Goal: Task Accomplishment & Management: Complete application form

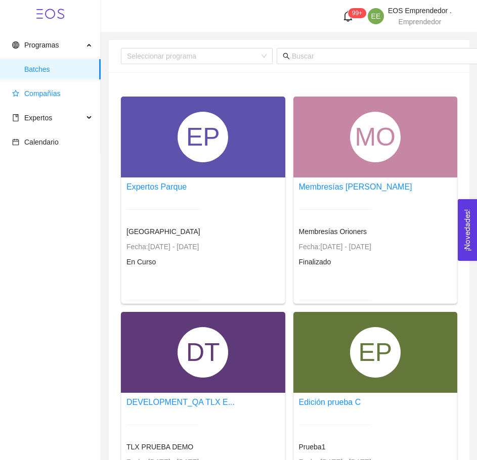
click at [49, 87] on span "Compañías" at bounding box center [52, 93] width 80 height 20
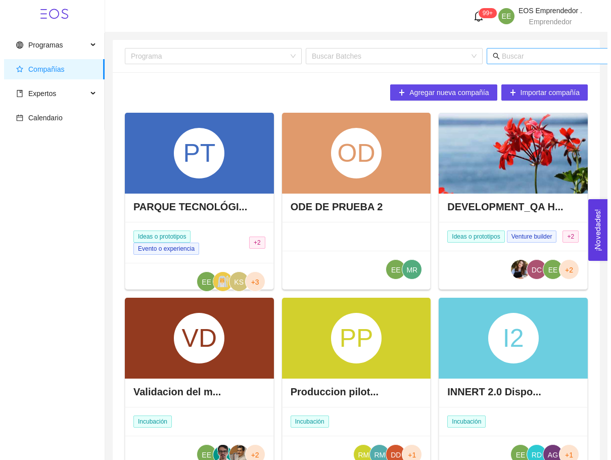
scroll to position [0, 93]
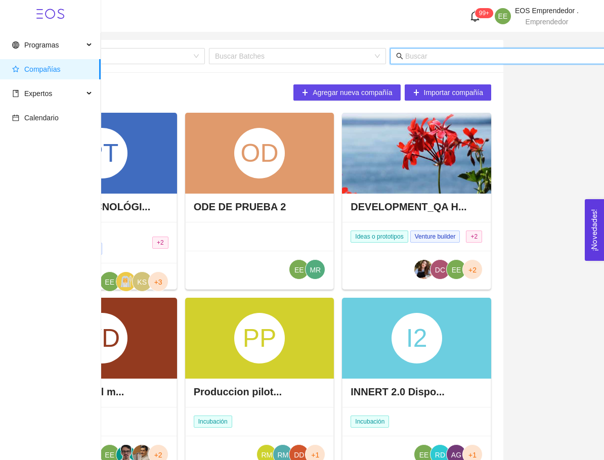
click at [526, 59] on input "text" at bounding box center [504, 56] width 199 height 11
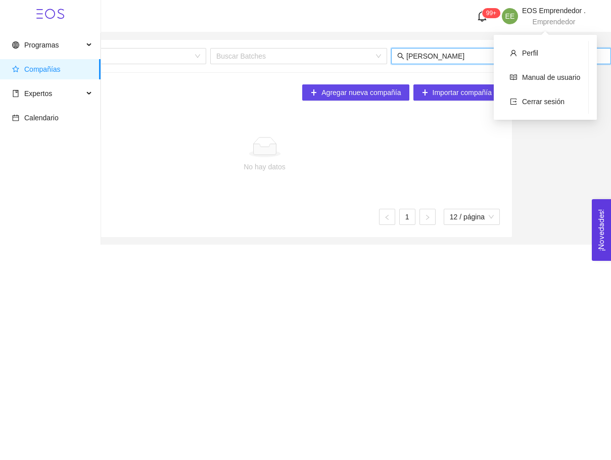
type input "[PERSON_NAME]"
click at [574, 19] on span "Emprendedor" at bounding box center [554, 22] width 43 height 8
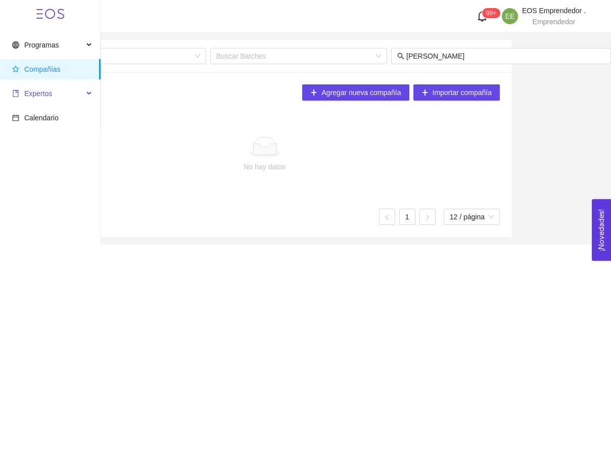
click at [53, 91] on span "Expertos" at bounding box center [47, 93] width 71 height 20
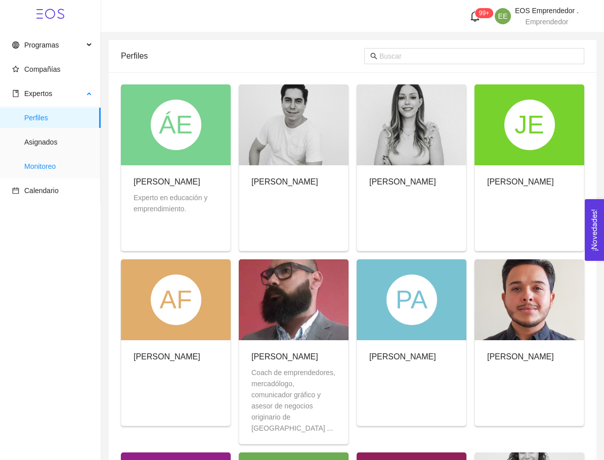
click at [46, 168] on span "Monitoreo" at bounding box center [58, 166] width 68 height 20
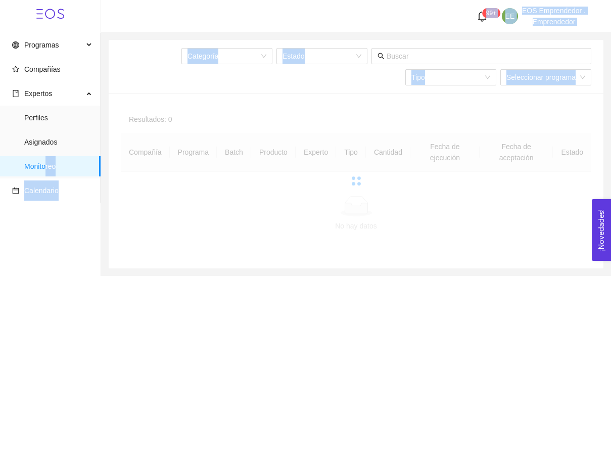
drag, startPoint x: 46, startPoint y: 168, endPoint x: 192, endPoint y: 232, distance: 159.6
click at [192, 232] on section "Programas Compañías Expertos Perfiles Asignados Monitoreo Calendario 99+ EE EOS…" at bounding box center [305, 138] width 611 height 276
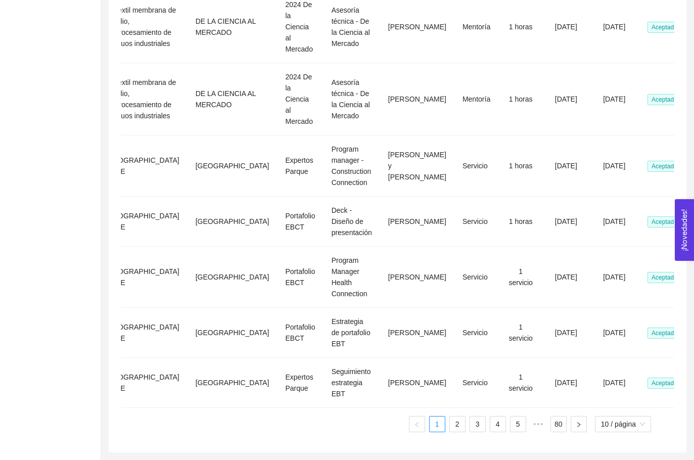
scroll to position [472, 0]
click at [450, 419] on link "2" at bounding box center [457, 424] width 15 height 15
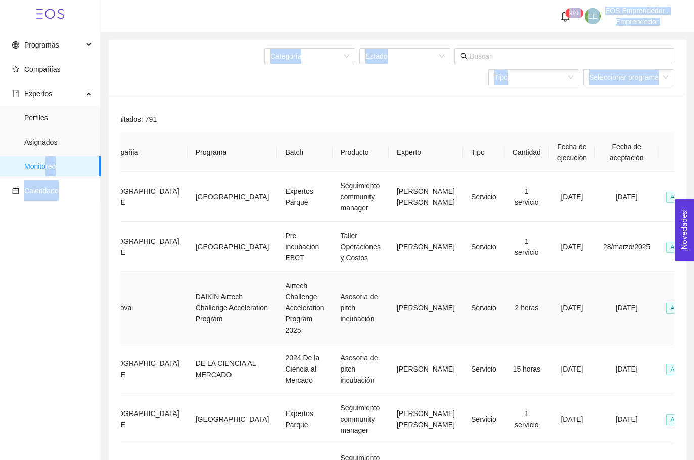
scroll to position [0, 0]
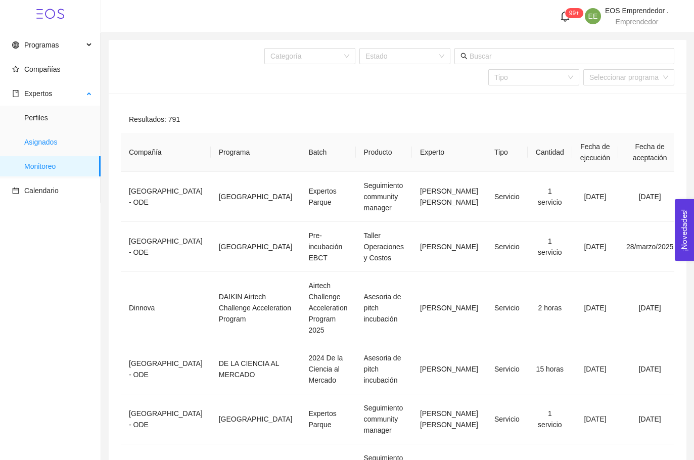
click at [37, 136] on span "Asignados" at bounding box center [58, 142] width 68 height 20
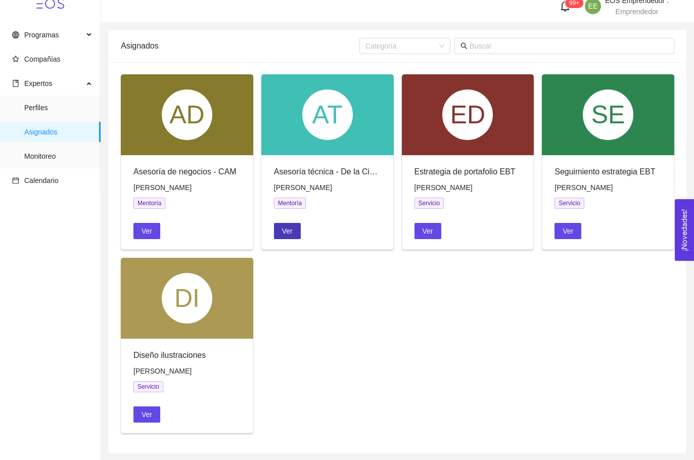
scroll to position [4, 0]
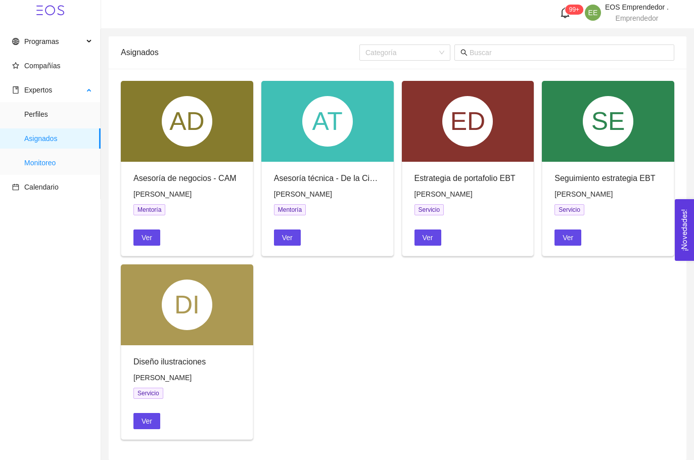
click at [44, 160] on span "Monitoreo" at bounding box center [58, 163] width 68 height 20
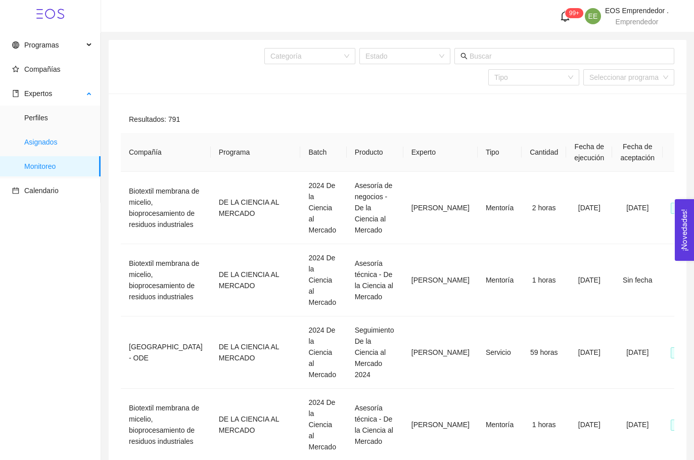
click at [40, 151] on span "Asignados" at bounding box center [58, 142] width 68 height 20
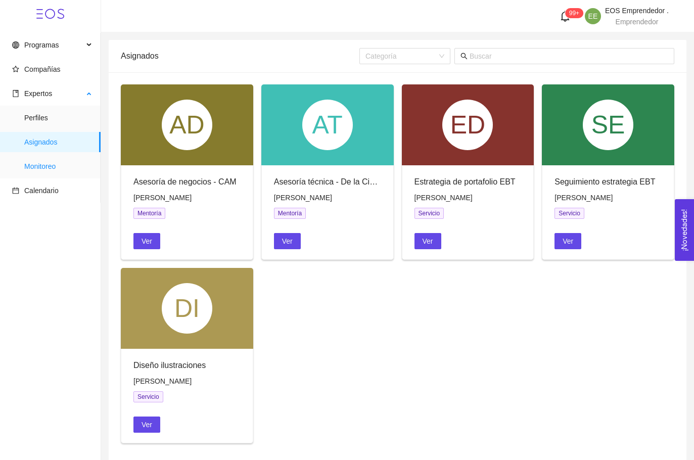
click at [45, 159] on span "Monitoreo" at bounding box center [58, 166] width 68 height 20
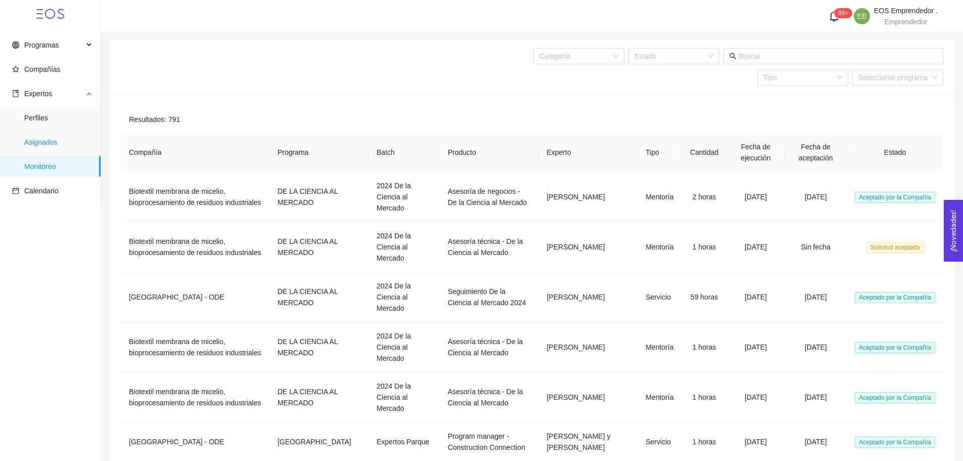
click at [45, 137] on span "Asignados" at bounding box center [58, 142] width 68 height 20
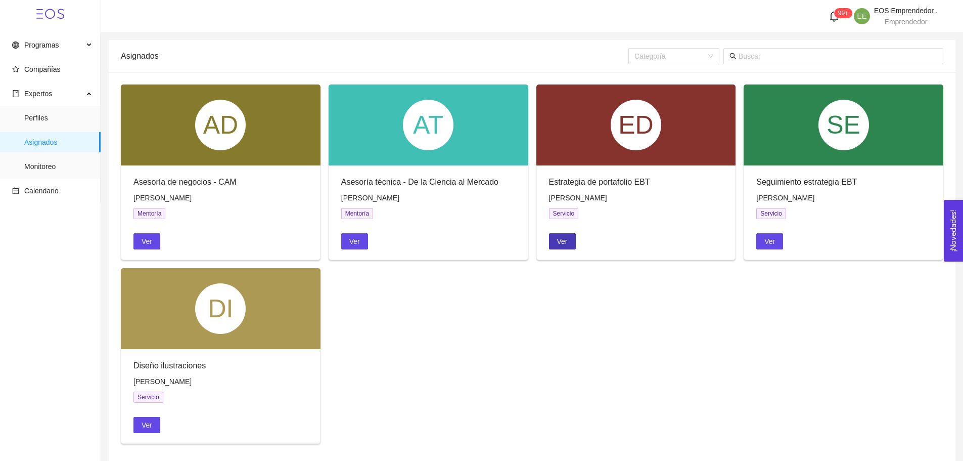
click at [560, 243] on span "Ver" at bounding box center [562, 241] width 11 height 11
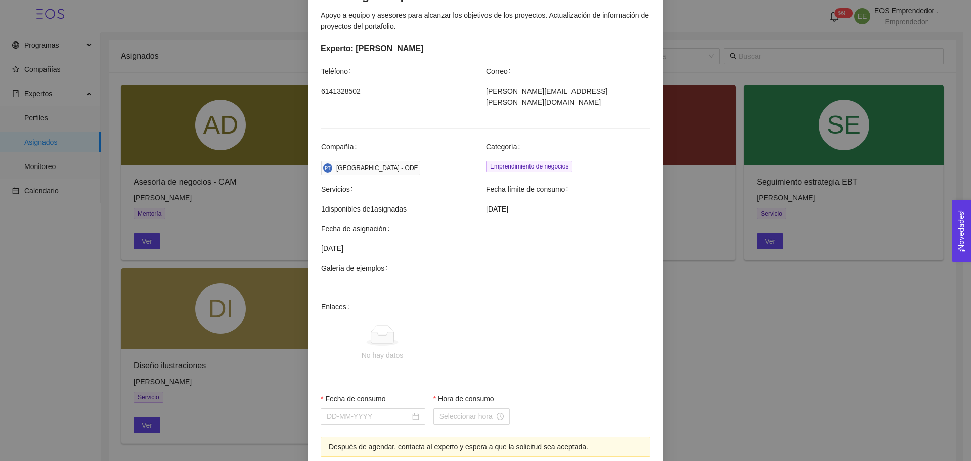
scroll to position [251, 0]
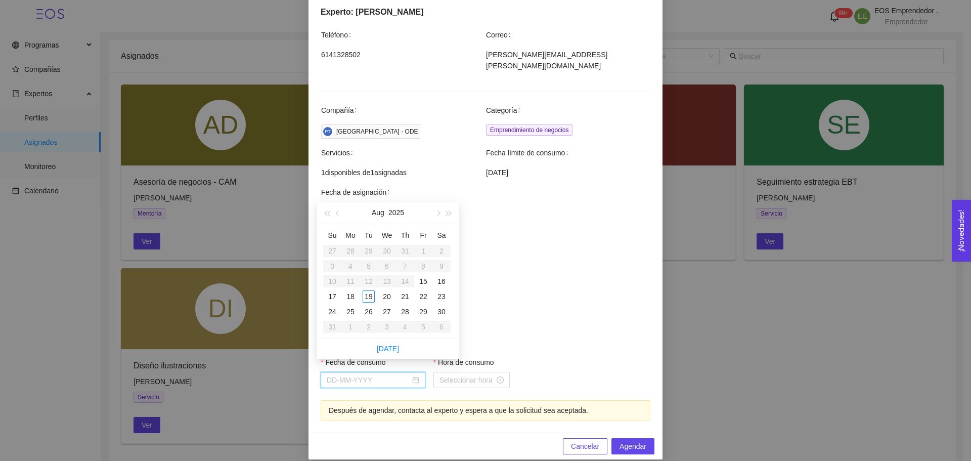
click at [377, 374] on input "Fecha de consumo" at bounding box center [368, 379] width 83 height 11
type input "[DATE]"
click at [368, 294] on div "19" at bounding box center [369, 296] width 12 height 12
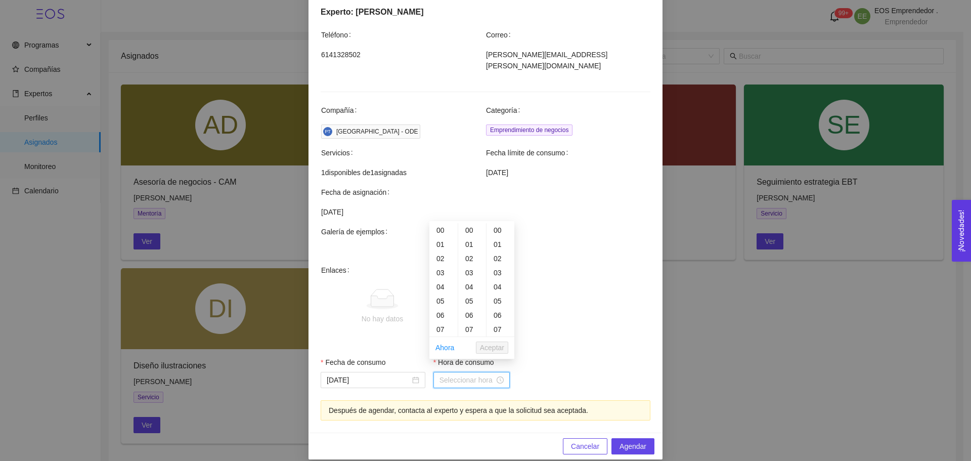
click at [450, 374] on input "Hora de consumo" at bounding box center [466, 379] width 55 height 11
click at [439, 241] on div "01" at bounding box center [443, 244] width 28 height 14
click at [468, 305] on div "10" at bounding box center [472, 307] width 28 height 14
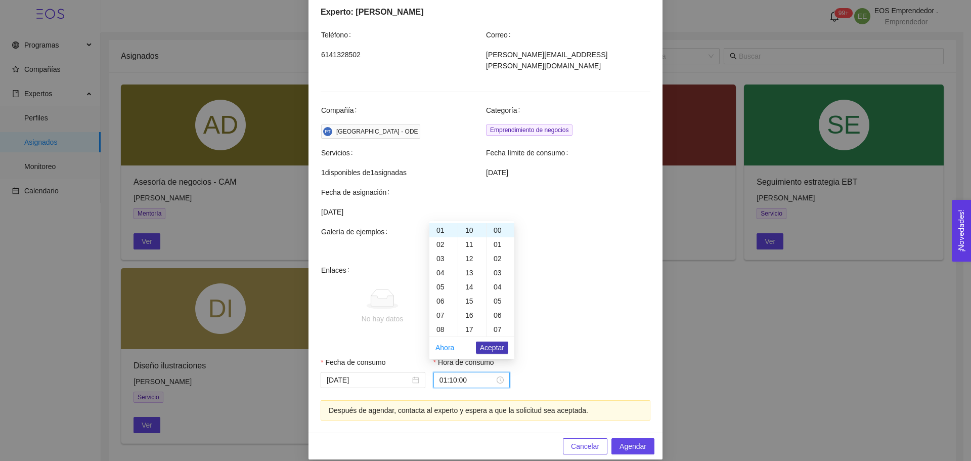
click at [493, 351] on span "Aceptar" at bounding box center [492, 347] width 24 height 11
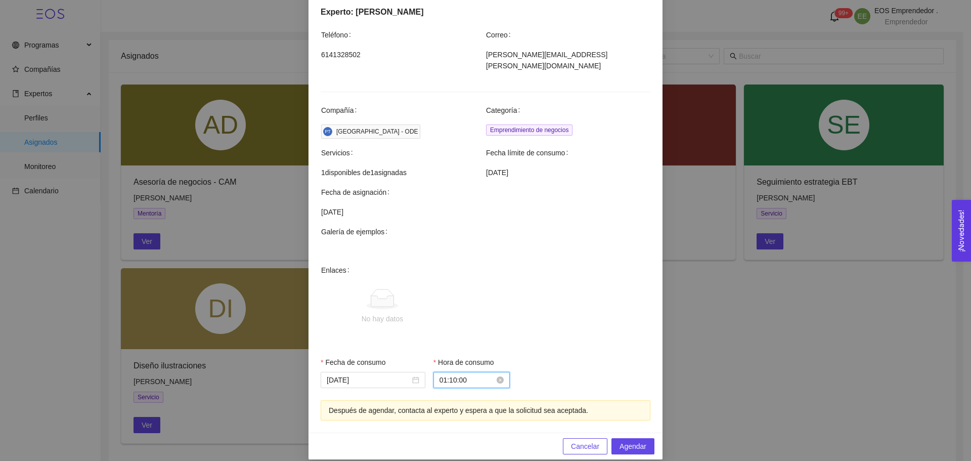
click at [481, 374] on input "01:10:00" at bounding box center [466, 379] width 55 height 11
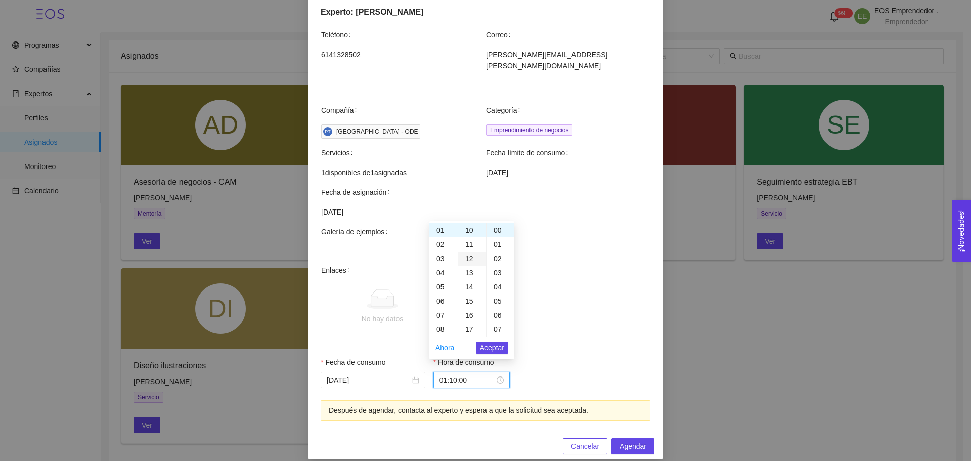
click at [470, 263] on div "12" at bounding box center [472, 258] width 28 height 14
type input "01:12:00"
click at [490, 350] on span "Aceptar" at bounding box center [492, 347] width 24 height 11
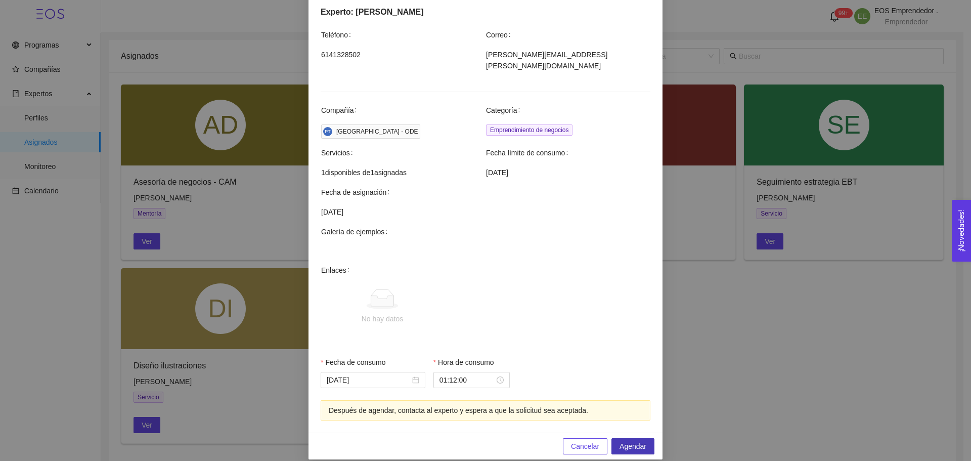
click at [624, 440] on span "Agendar" at bounding box center [632, 445] width 27 height 11
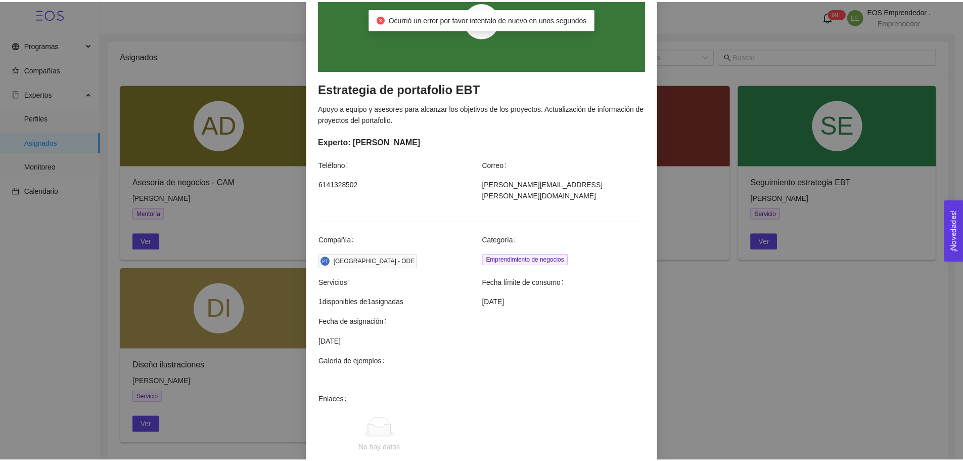
scroll to position [0, 0]
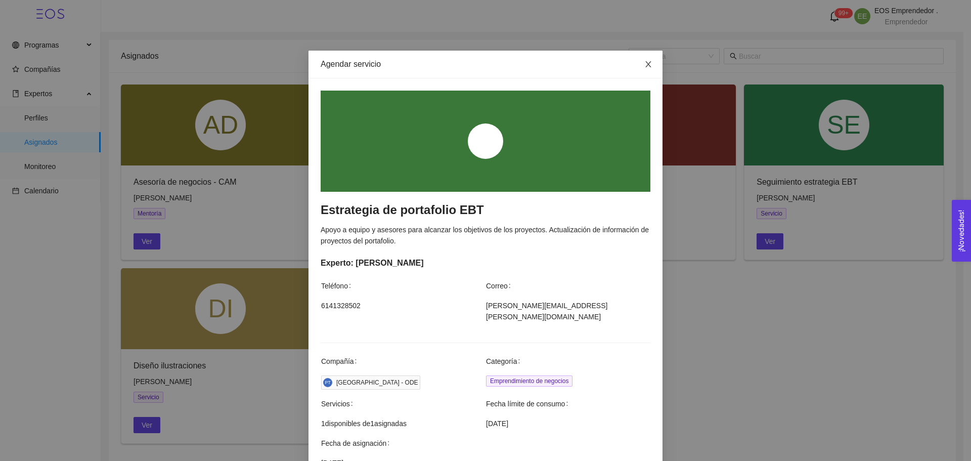
click at [647, 59] on span "Close" at bounding box center [648, 65] width 28 height 28
